Goal: Transaction & Acquisition: Purchase product/service

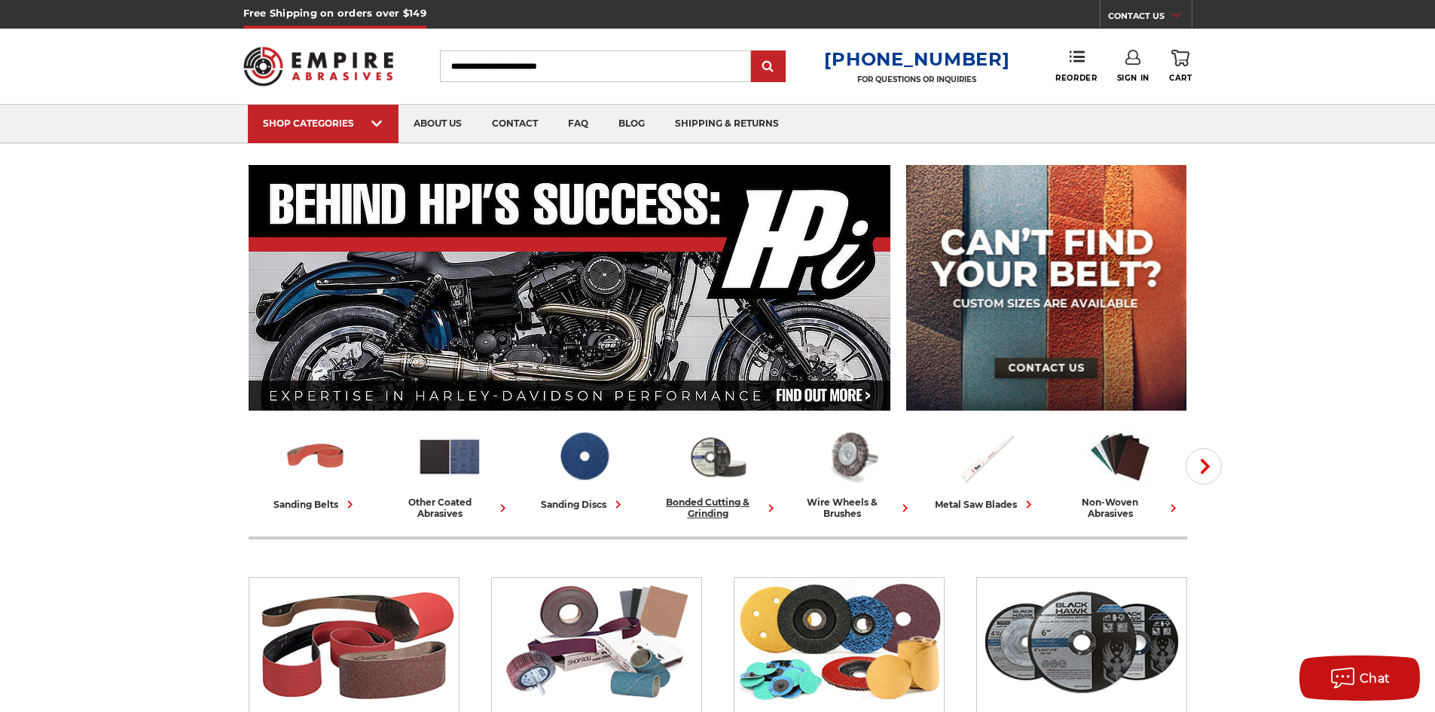
click at [710, 507] on div "bonded cutting & grinding" at bounding box center [718, 507] width 122 height 23
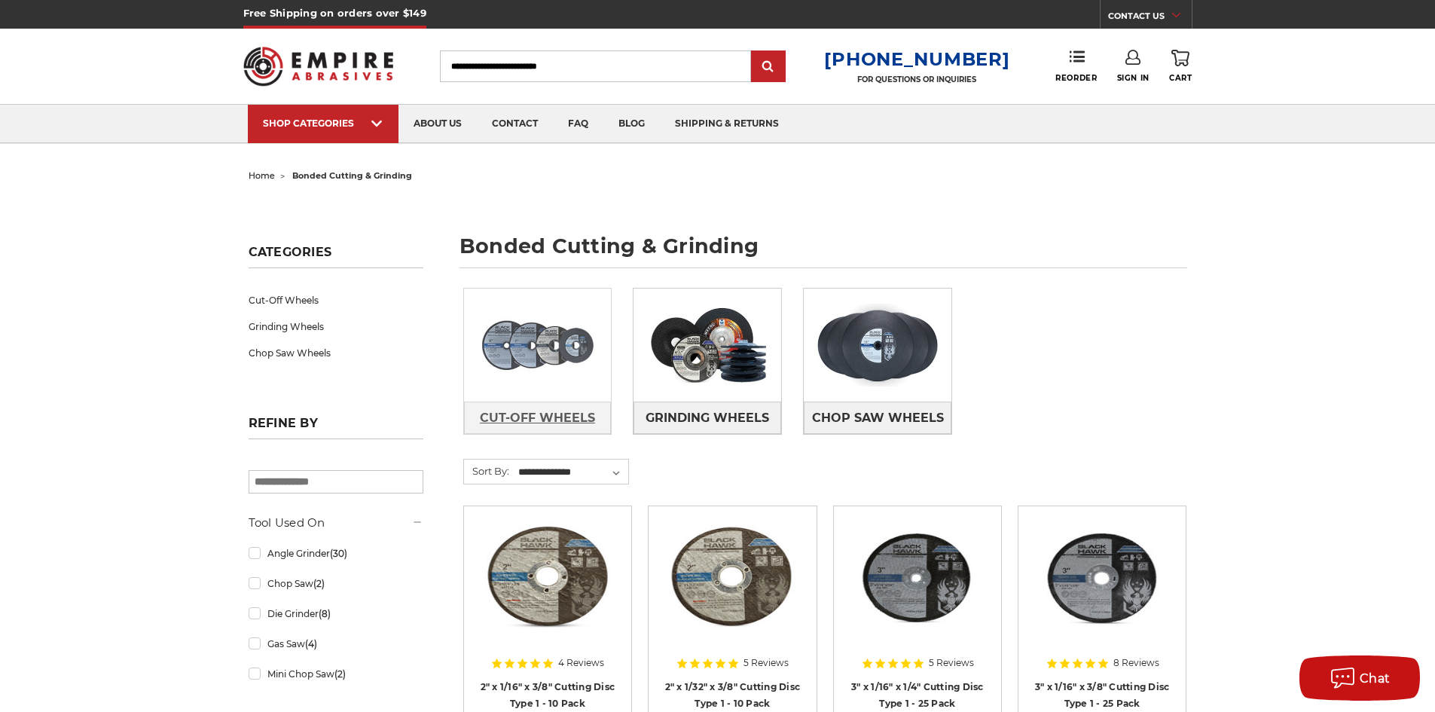
click at [512, 408] on span "Cut-Off Wheels" at bounding box center [537, 418] width 115 height 26
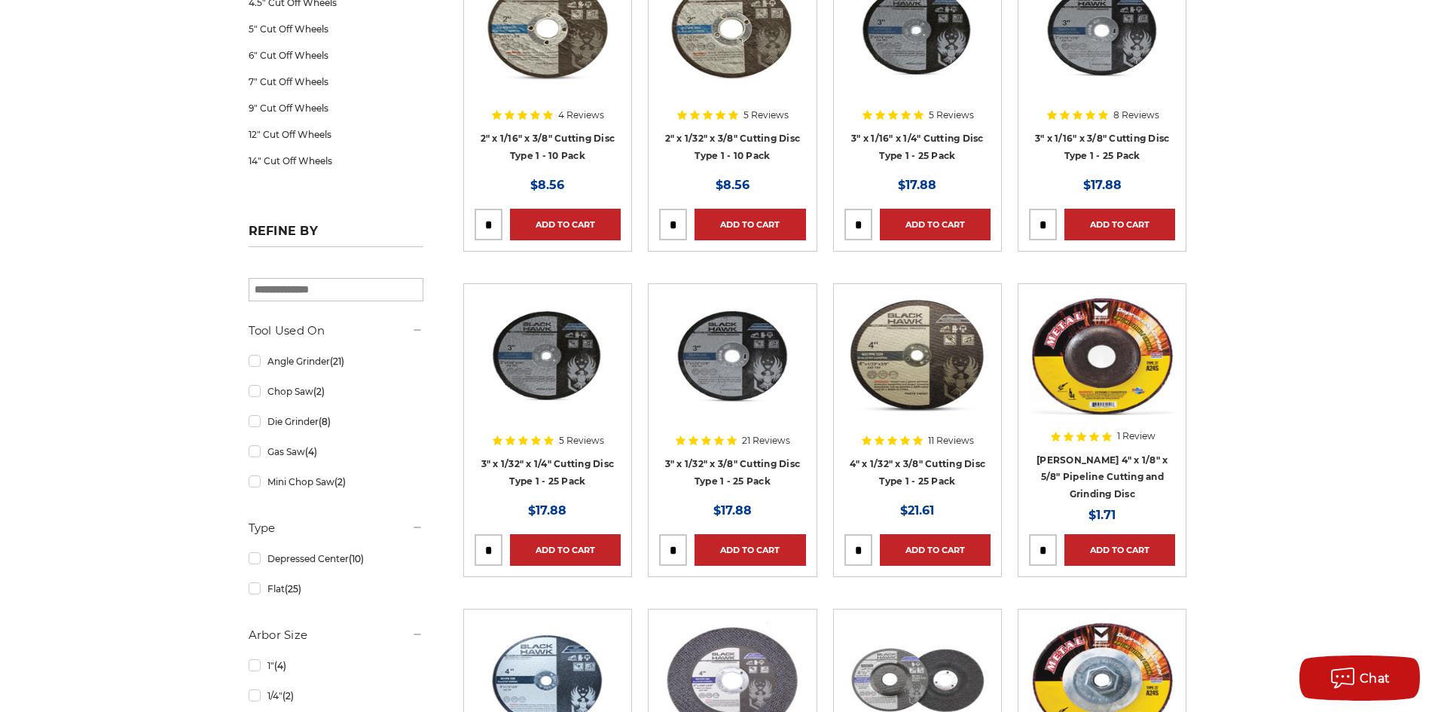
scroll to position [527, 0]
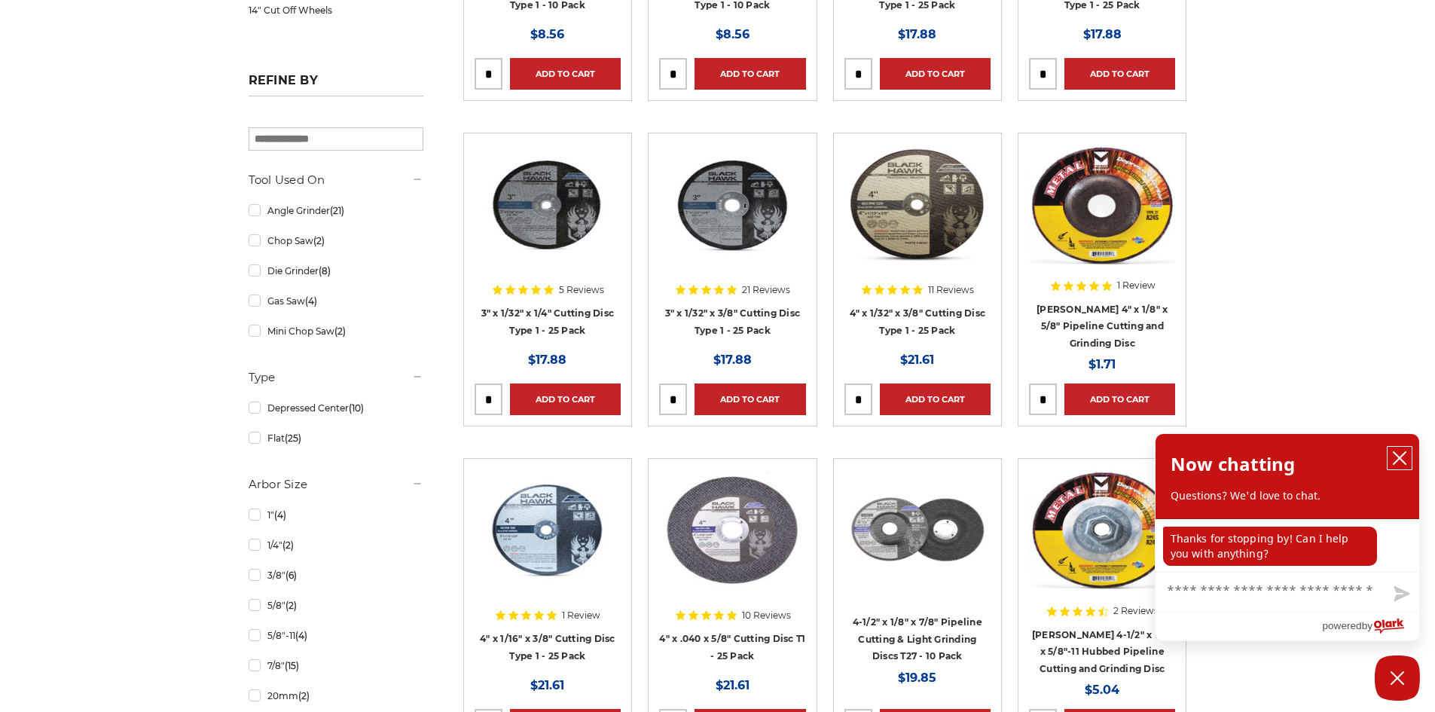
click at [1399, 453] on icon "close chatbox" at bounding box center [1399, 457] width 15 height 15
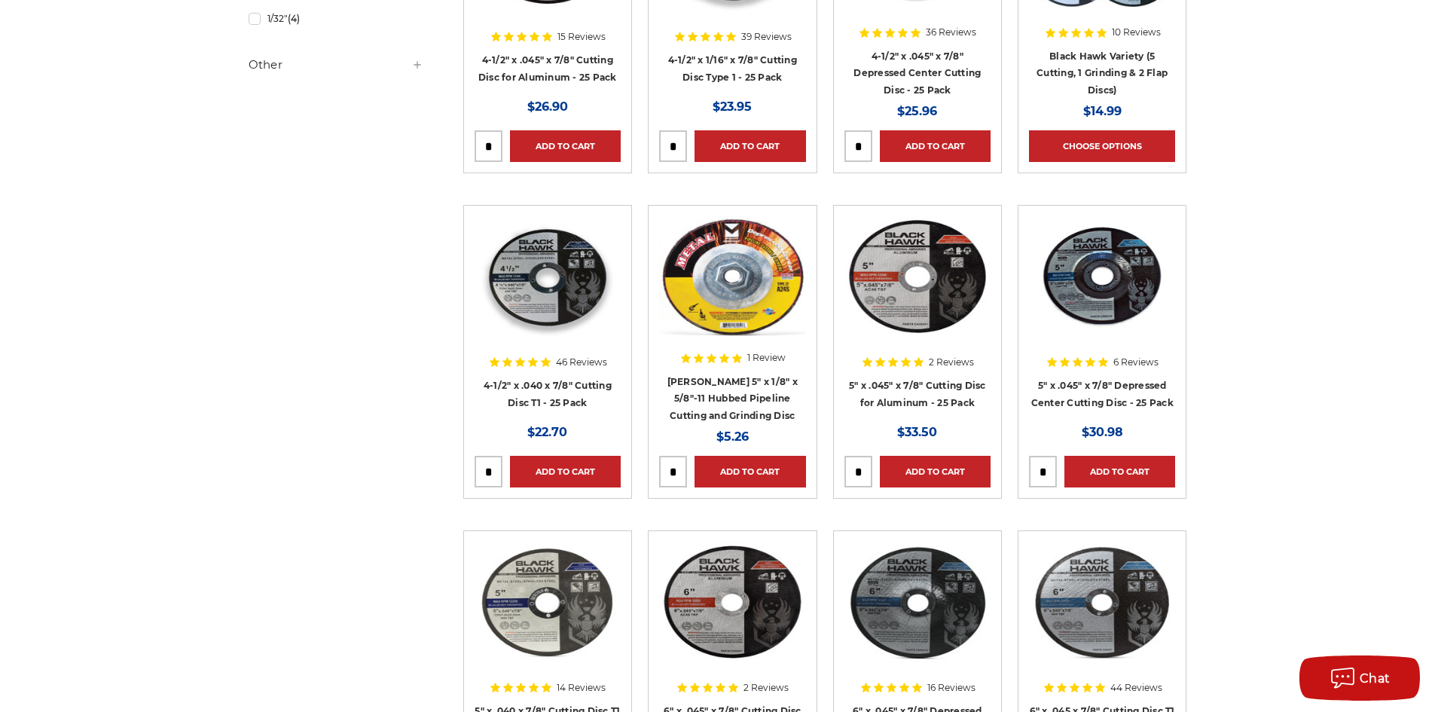
scroll to position [1356, 0]
